Goal: Task Accomplishment & Management: Complete application form

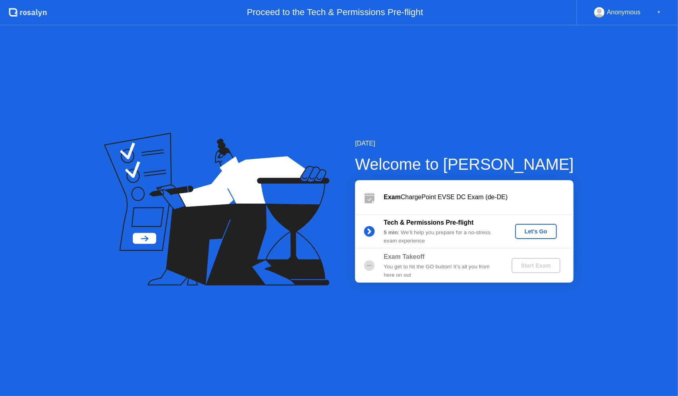
click at [528, 231] on div "Let's Go" at bounding box center [535, 231] width 35 height 6
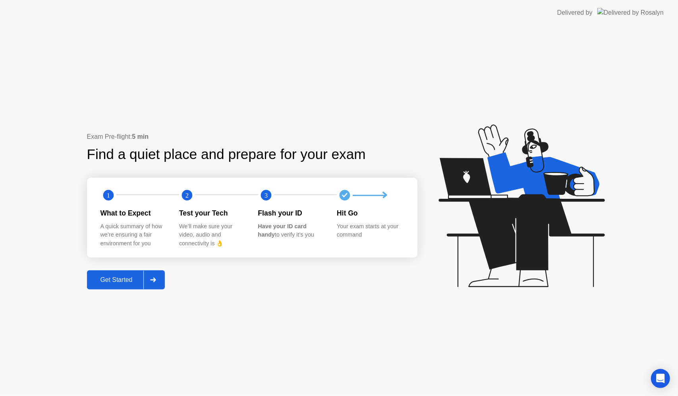
click at [133, 283] on div "Get Started" at bounding box center [116, 279] width 54 height 7
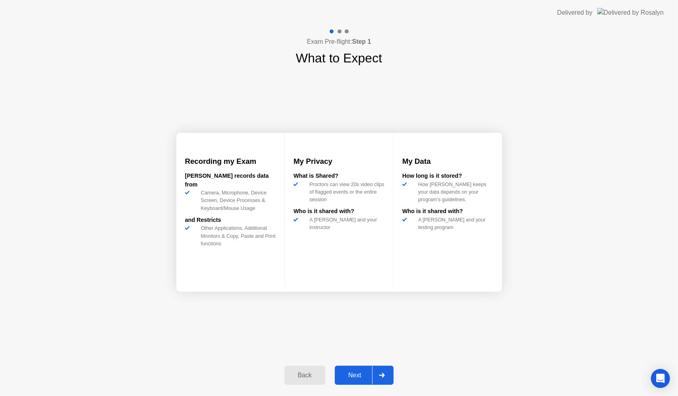
click at [357, 378] on div "Next" at bounding box center [354, 374] width 35 height 7
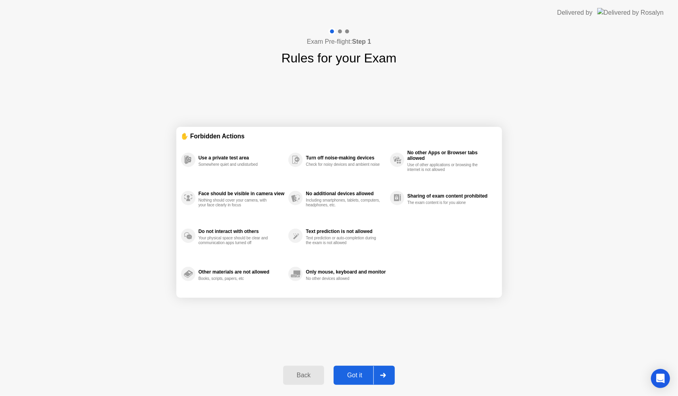
click at [357, 378] on div "Got it" at bounding box center [354, 374] width 37 height 7
select select "**********"
select select "*******"
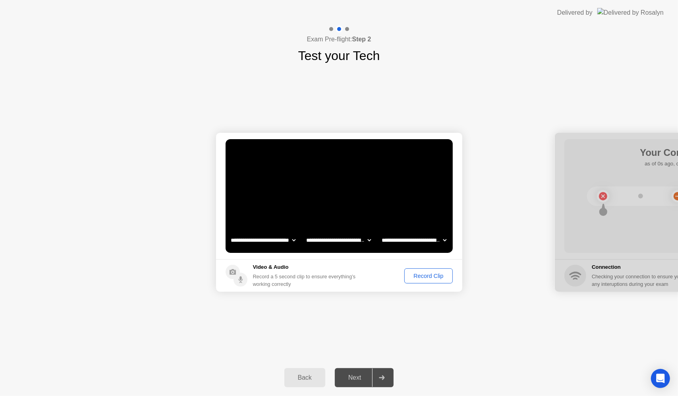
click at [346, 242] on select "**********" at bounding box center [339, 240] width 68 height 16
select select "**********"
click at [305, 232] on select "**********" at bounding box center [339, 240] width 68 height 16
click at [420, 239] on select "**********" at bounding box center [414, 240] width 68 height 16
select select "**********"
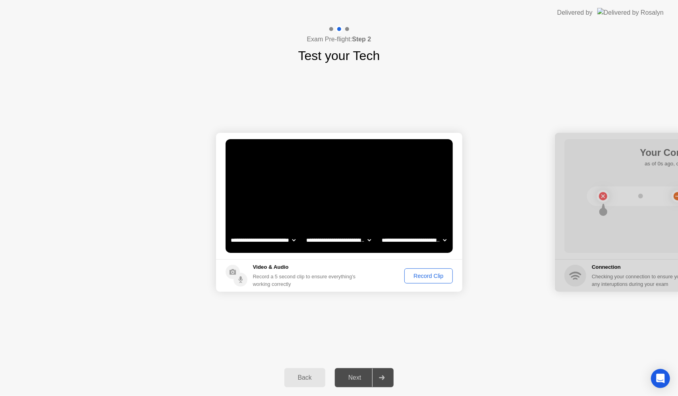
click at [380, 232] on select "**********" at bounding box center [414, 240] width 68 height 16
click at [280, 241] on select "**********" at bounding box center [263, 240] width 68 height 16
click at [229, 232] on select "**********" at bounding box center [263, 240] width 68 height 16
click at [415, 277] on div "Record Clip" at bounding box center [428, 276] width 43 height 6
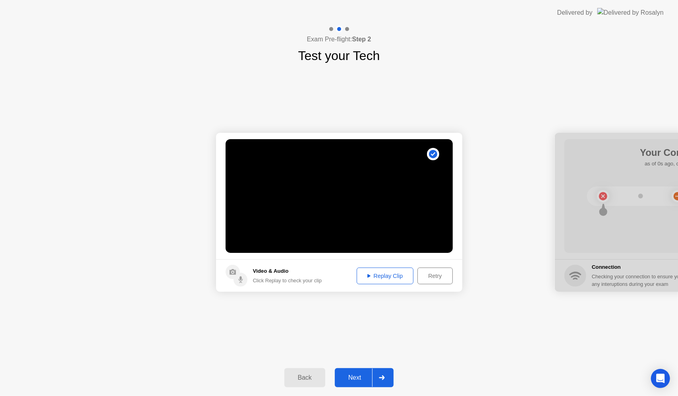
click at [395, 274] on div "Replay Clip" at bounding box center [386, 276] width 52 height 6
click at [369, 276] on icon at bounding box center [368, 276] width 3 height 4
click at [367, 274] on icon at bounding box center [368, 276] width 3 height 4
click at [362, 378] on div "Next" at bounding box center [354, 377] width 35 height 7
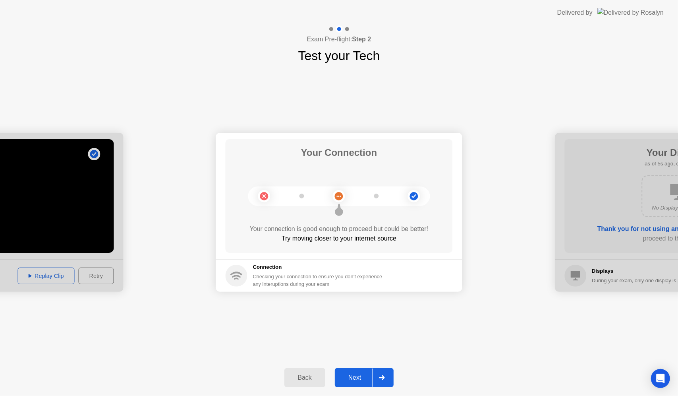
click at [354, 383] on button "Next" at bounding box center [364, 377] width 59 height 19
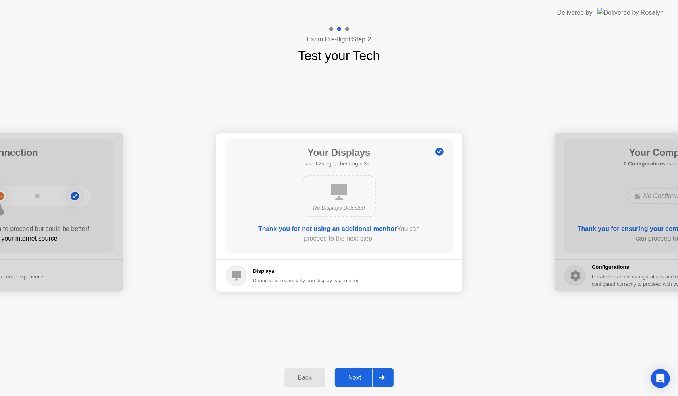
click at [354, 383] on button "Next" at bounding box center [364, 377] width 59 height 19
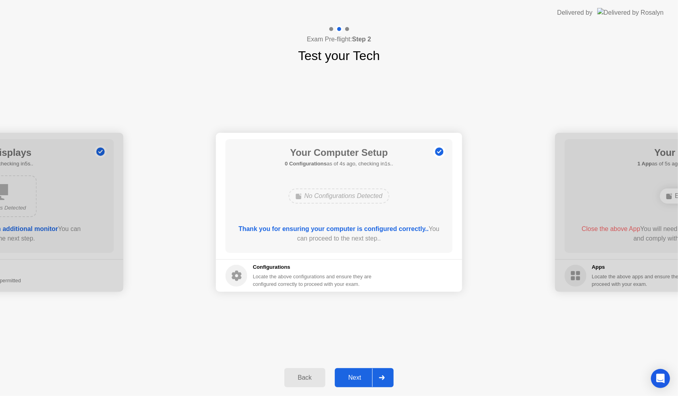
click at [354, 383] on button "Next" at bounding box center [364, 377] width 59 height 19
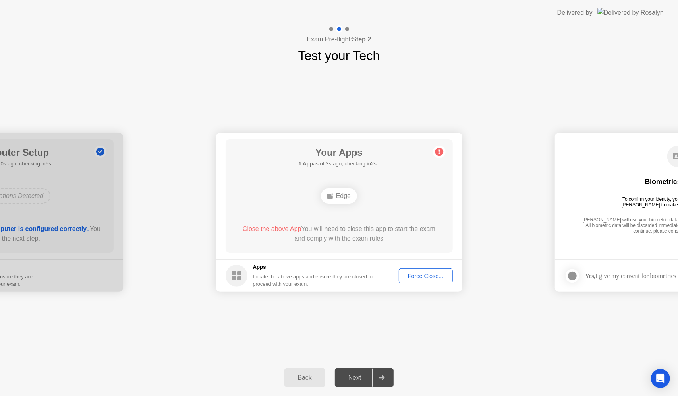
click at [418, 276] on div "Force Close..." at bounding box center [426, 276] width 48 height 6
click at [424, 275] on div "Force Close..." at bounding box center [426, 276] width 48 height 6
click at [429, 273] on div "Force Close..." at bounding box center [426, 276] width 48 height 6
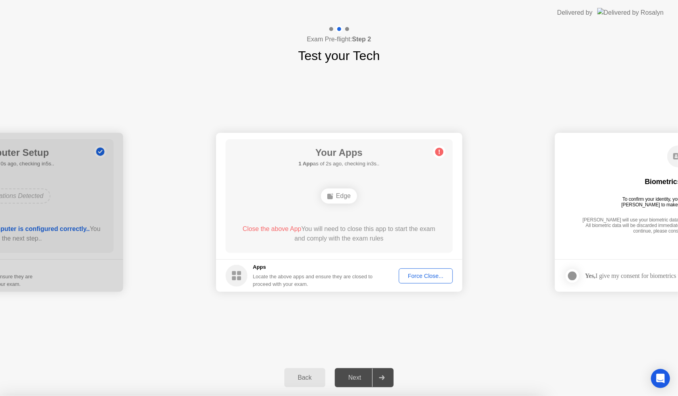
click at [350, 376] on div "Next" at bounding box center [354, 377] width 35 height 7
drag, startPoint x: 350, startPoint y: 376, endPoint x: 387, endPoint y: 377, distance: 37.0
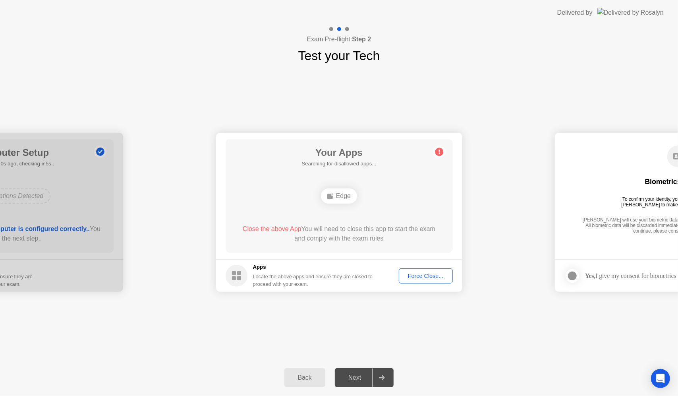
click at [387, 377] on div at bounding box center [381, 377] width 19 height 18
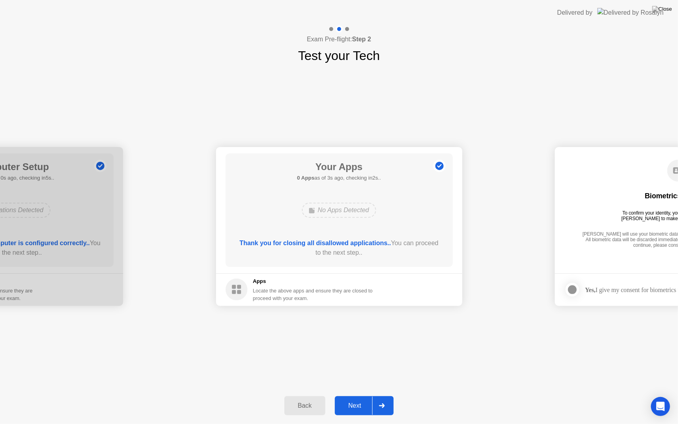
click at [354, 395] on div "Next" at bounding box center [354, 405] width 35 height 7
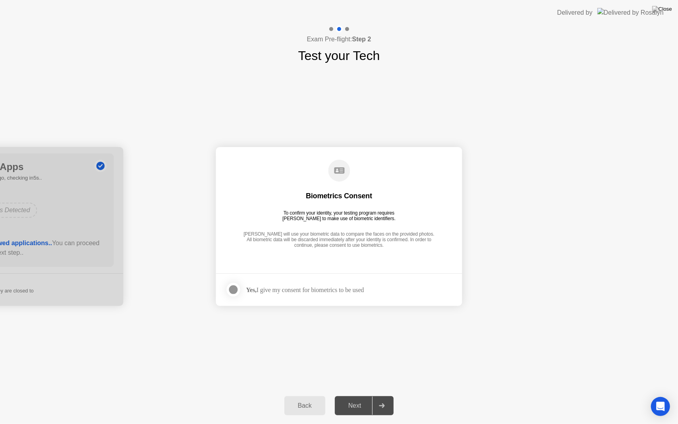
click at [327, 288] on div "Yes, I give my consent for biometrics to be used" at bounding box center [305, 290] width 118 height 8
click at [232, 290] on div at bounding box center [234, 290] width 10 height 10
click at [358, 395] on div "Next" at bounding box center [354, 405] width 35 height 7
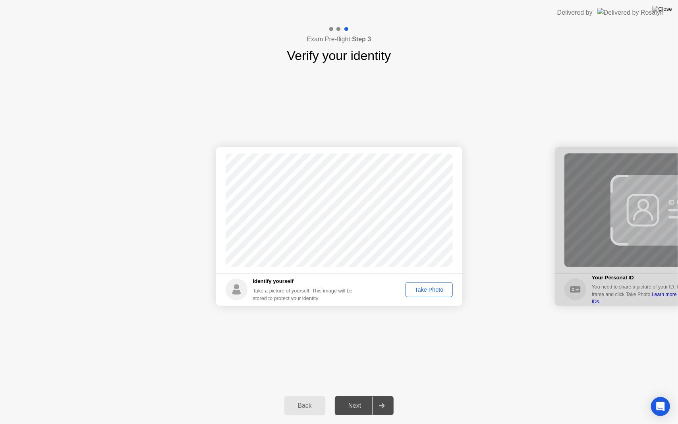
click at [429, 288] on div "Take Photo" at bounding box center [428, 289] width 41 height 6
click at [355, 395] on div "Next" at bounding box center [354, 405] width 35 height 7
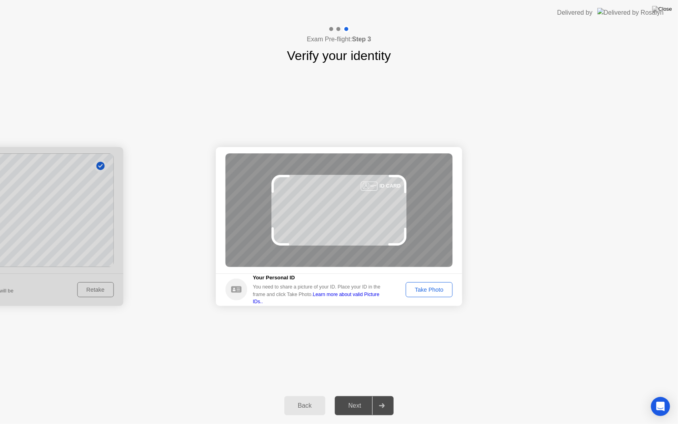
click at [436, 290] on div "Take Photo" at bounding box center [428, 289] width 41 height 6
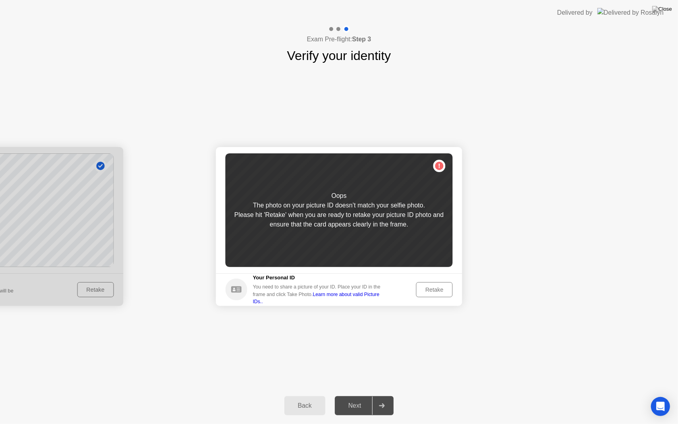
click at [431, 289] on div "Retake" at bounding box center [434, 289] width 31 height 6
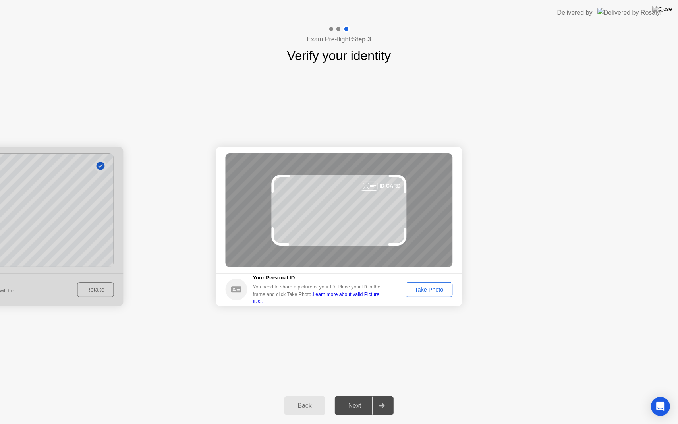
click at [431, 289] on div "Take Photo" at bounding box center [428, 289] width 41 height 6
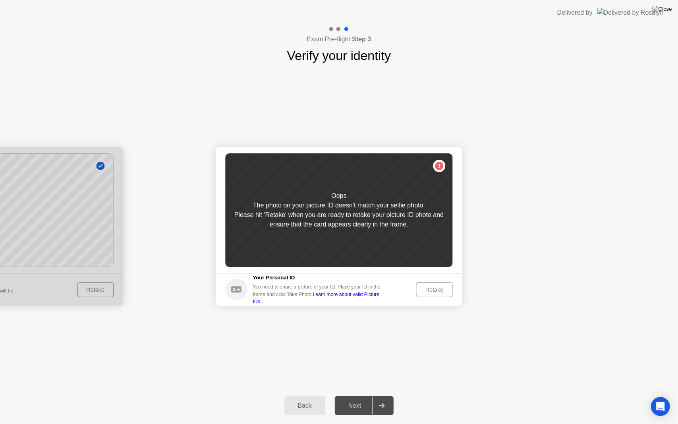
click at [431, 289] on div "Retake" at bounding box center [434, 289] width 31 height 6
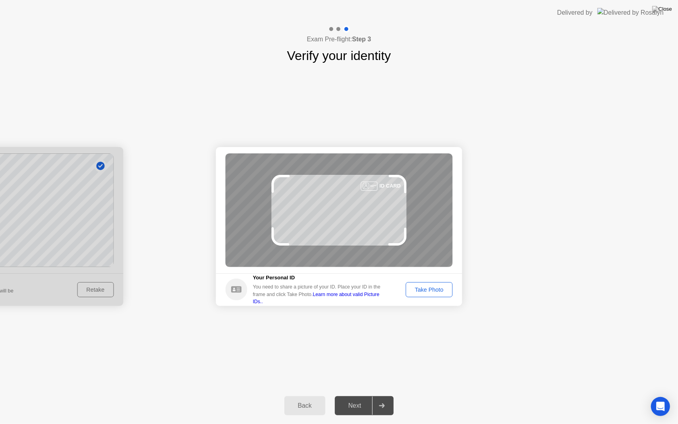
click at [431, 289] on div "Take Photo" at bounding box center [428, 289] width 41 height 6
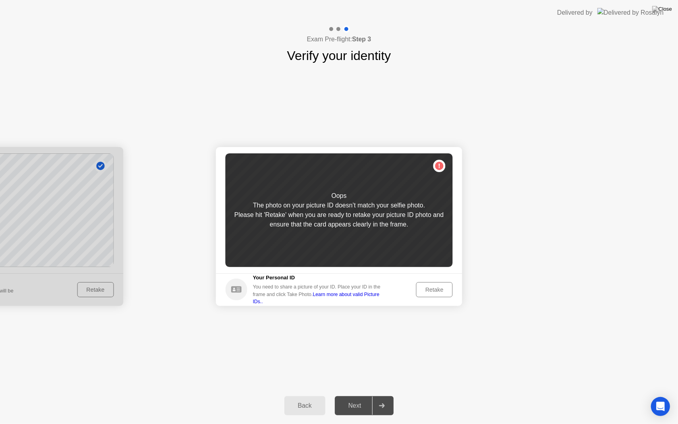
click at [431, 289] on div "Retake" at bounding box center [434, 289] width 31 height 6
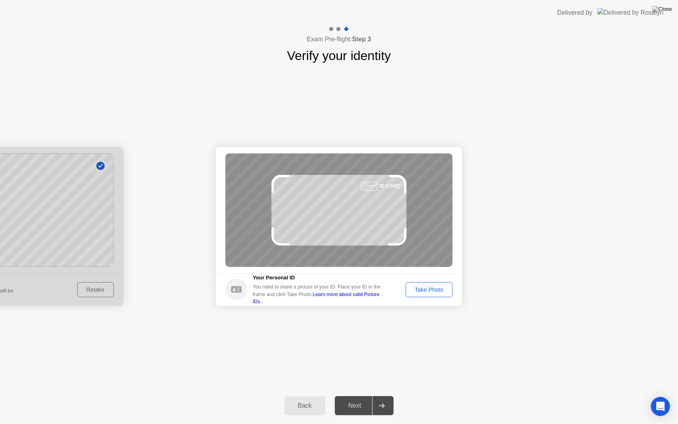
click at [431, 289] on div "Take Photo" at bounding box center [428, 289] width 41 height 6
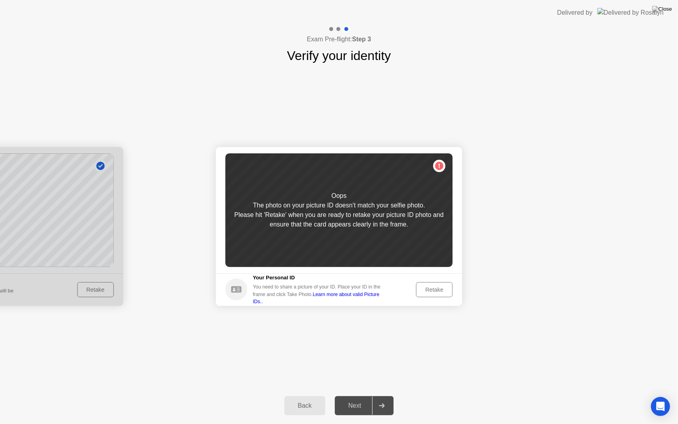
click at [305, 395] on button "Back" at bounding box center [304, 405] width 41 height 19
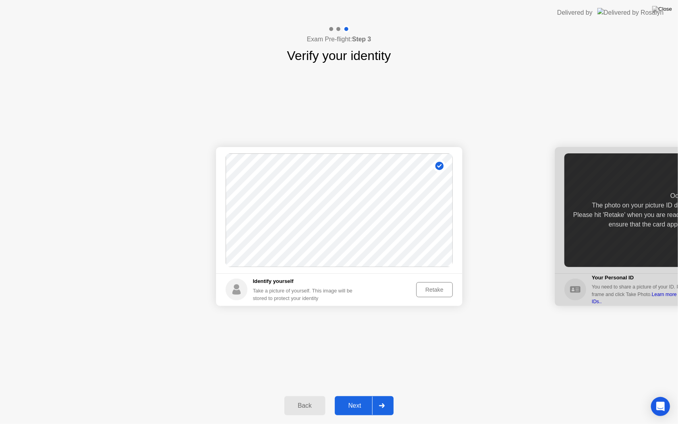
click at [424, 288] on div "Retake" at bounding box center [434, 289] width 31 height 6
click at [424, 288] on div "Take Photo" at bounding box center [428, 289] width 41 height 6
click at [363, 395] on div "Next" at bounding box center [354, 405] width 35 height 7
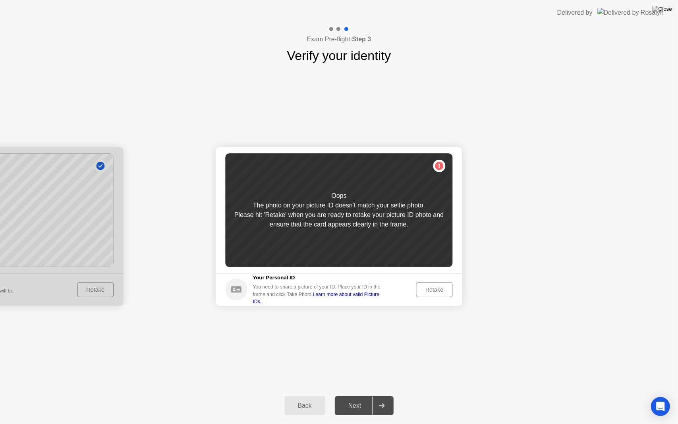
click at [428, 293] on div "Retake" at bounding box center [434, 289] width 31 height 6
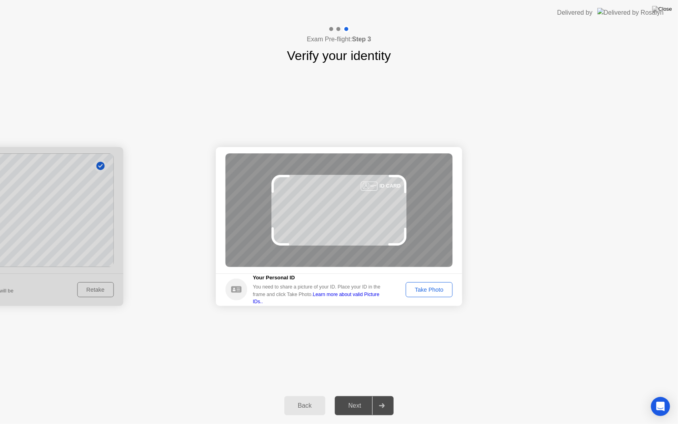
click at [428, 293] on div "Take Photo" at bounding box center [428, 289] width 41 height 6
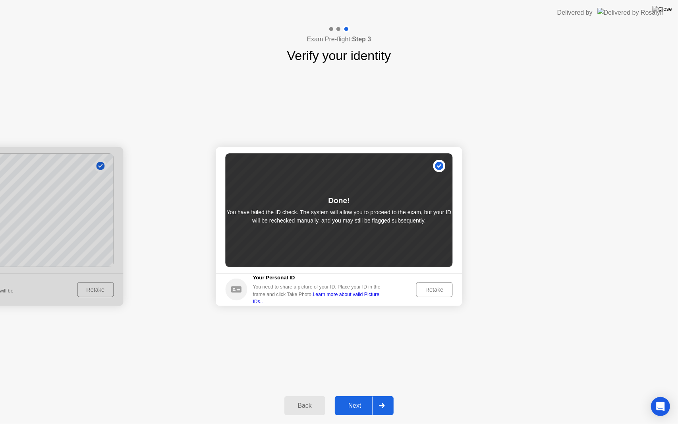
click at [352, 395] on div "Next" at bounding box center [354, 405] width 35 height 7
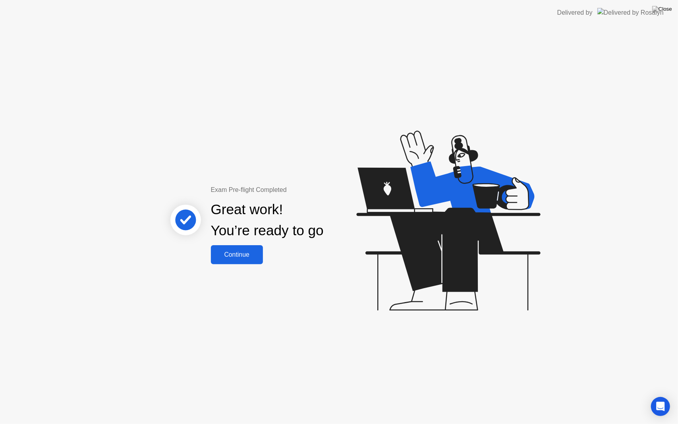
click at [249, 252] on div "Continue" at bounding box center [236, 254] width 47 height 7
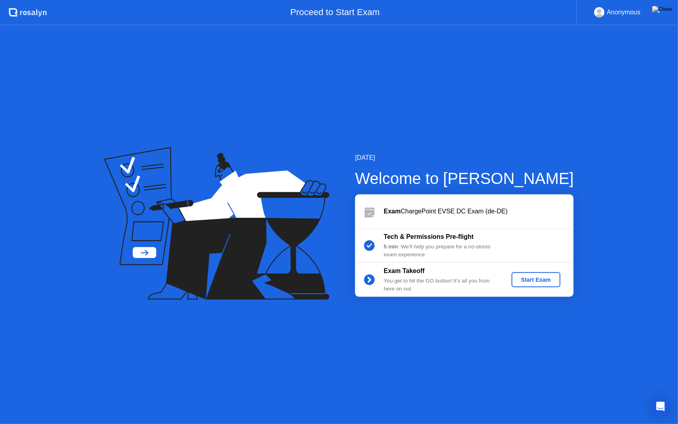
click at [542, 281] on div "Start Exam" at bounding box center [536, 279] width 43 height 6
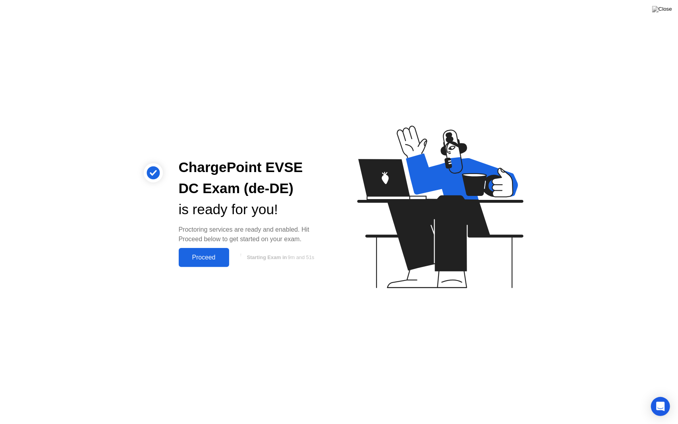
click at [211, 261] on div "Proceed" at bounding box center [204, 257] width 46 height 7
